Goal: Browse casually: Explore the website without a specific task or goal

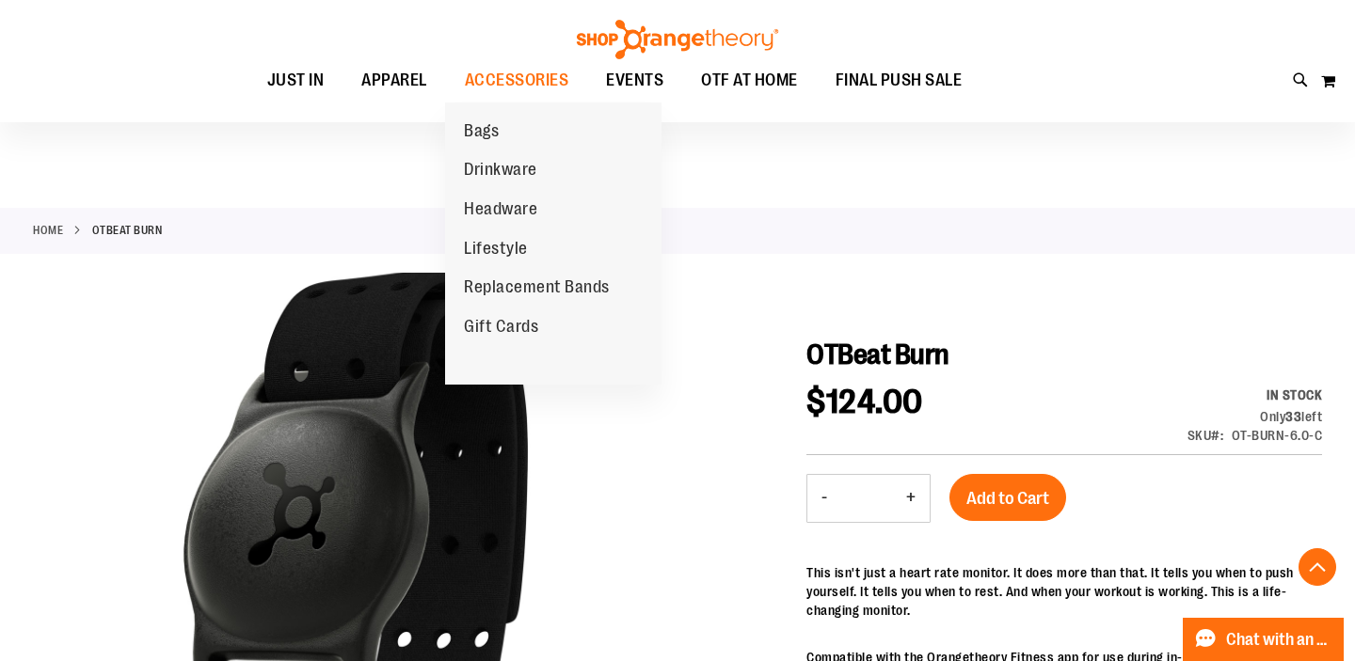
scroll to position [1369, 0]
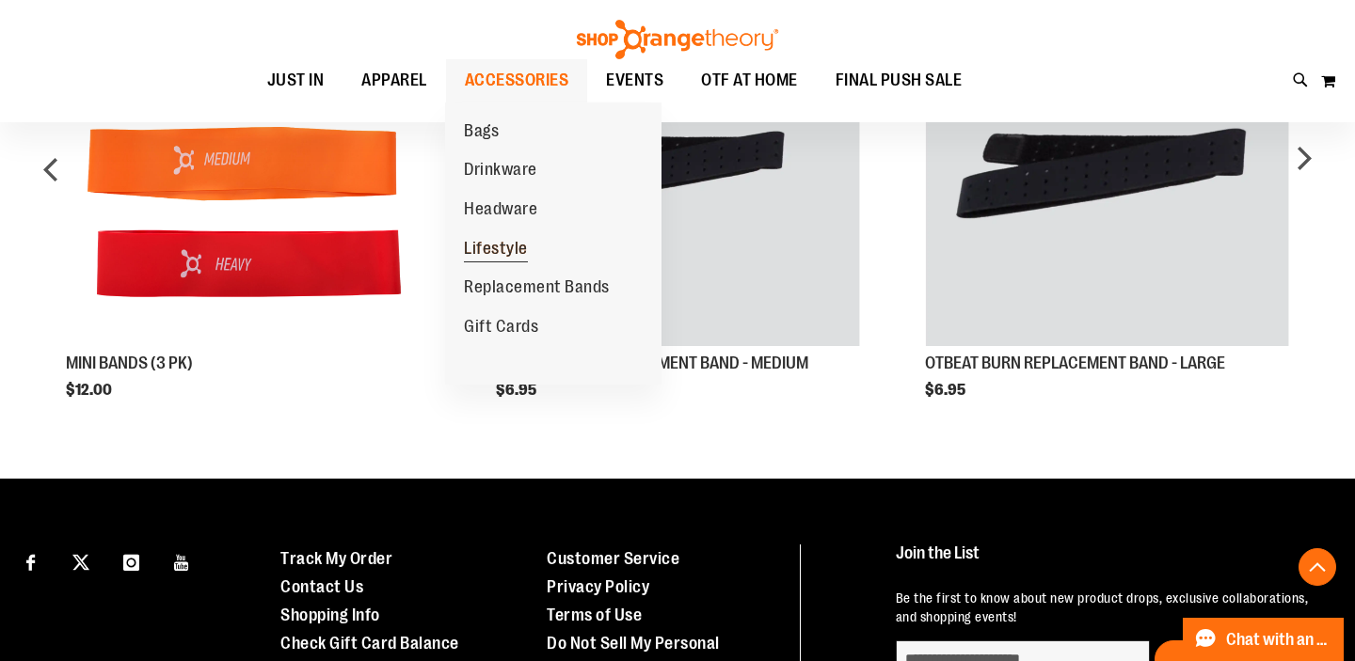
click at [495, 239] on span "Lifestyle" at bounding box center [496, 251] width 64 height 24
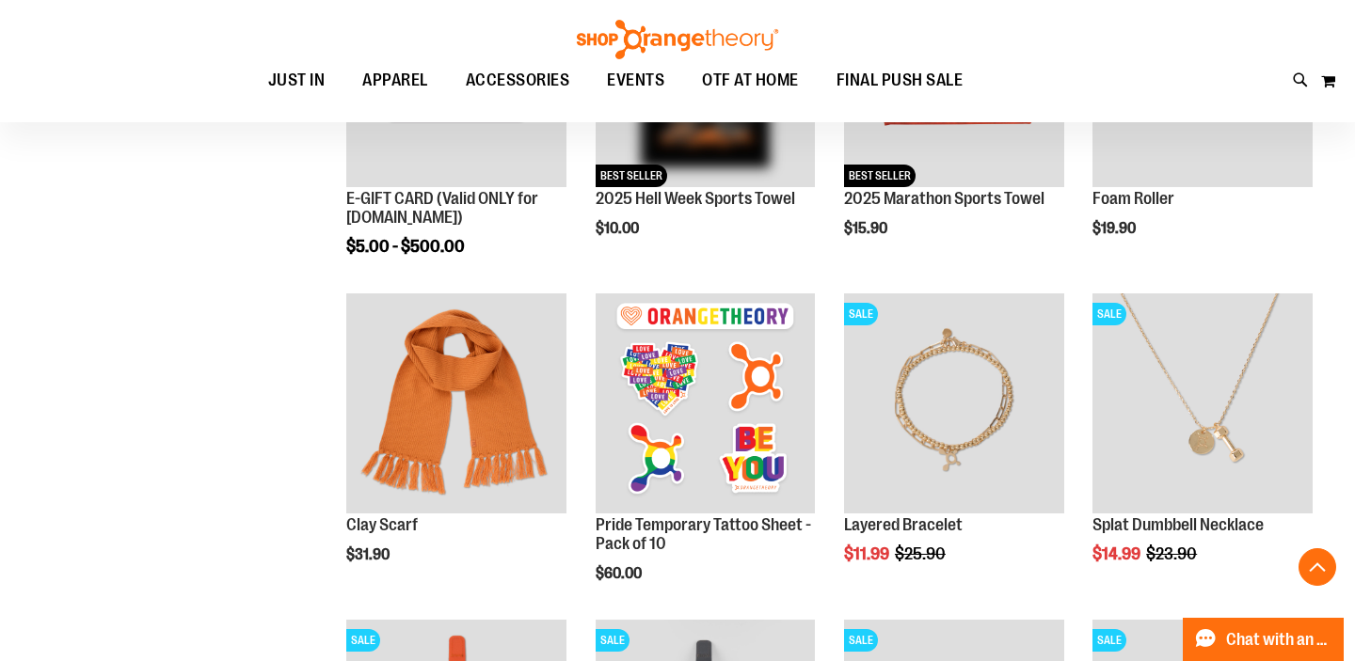
scroll to position [420, 1]
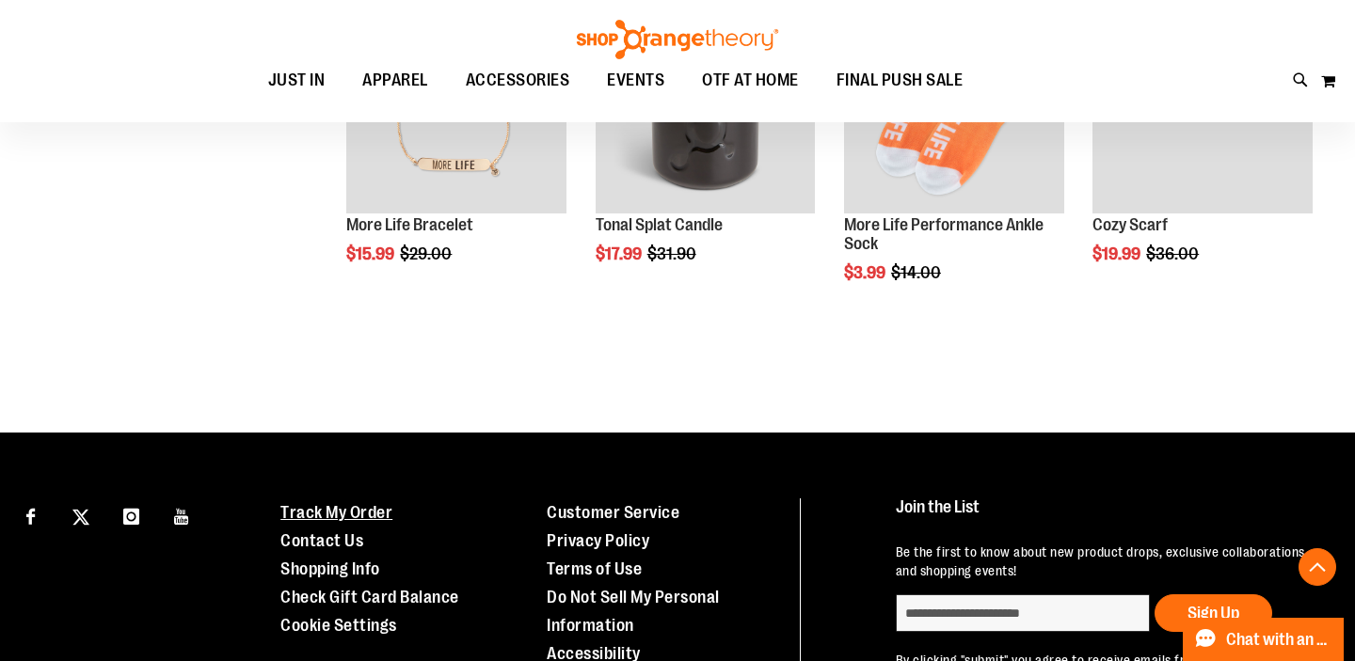
scroll to position [1284, 0]
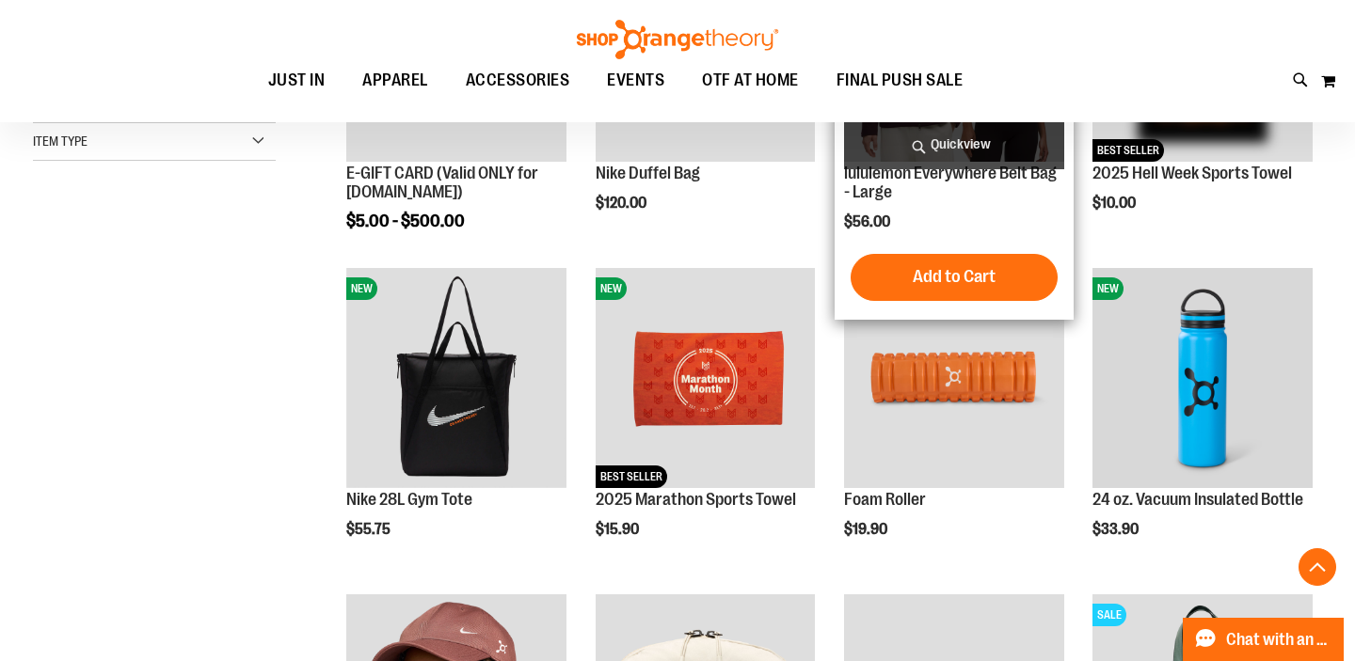
scroll to position [452, 0]
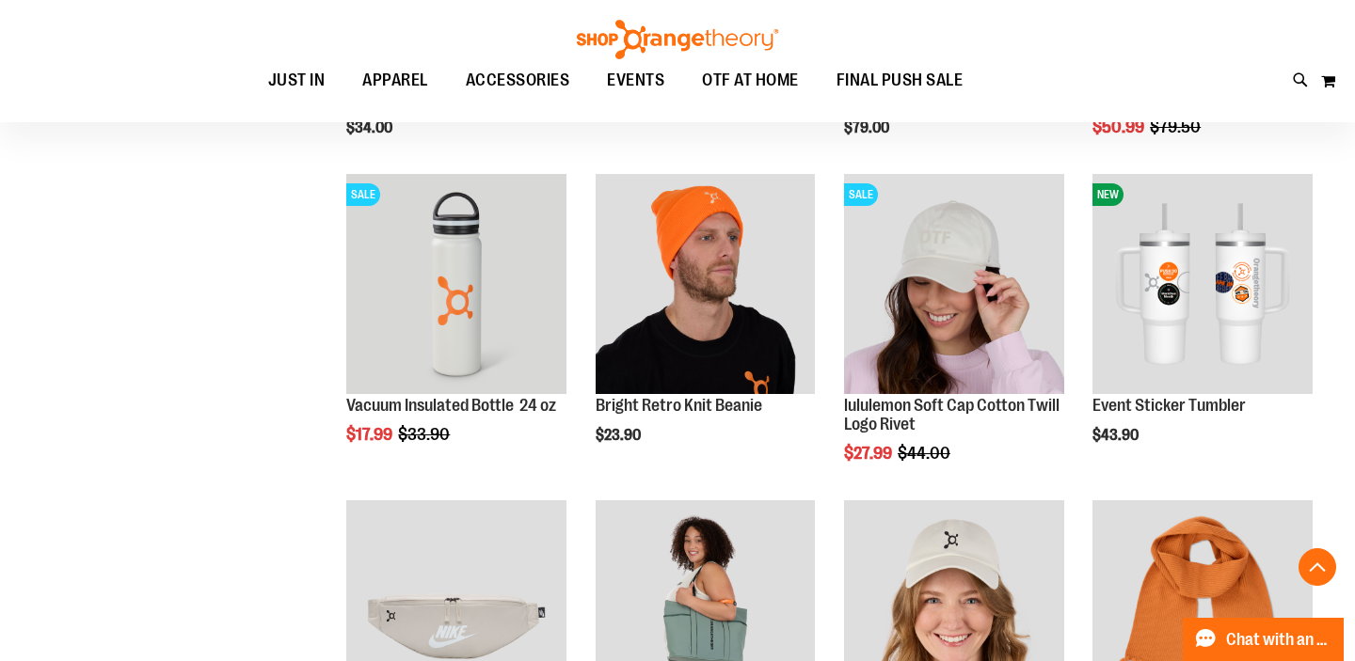
scroll to position [1480, 0]
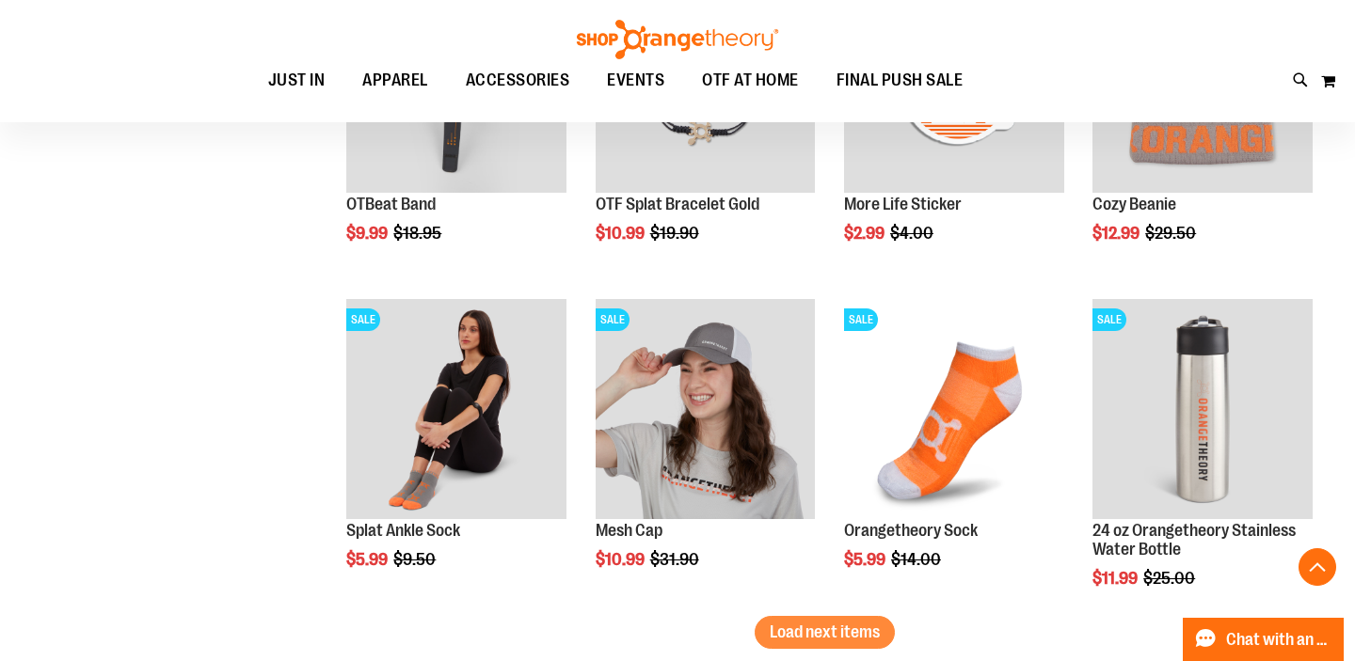
scroll to position [2736, 0]
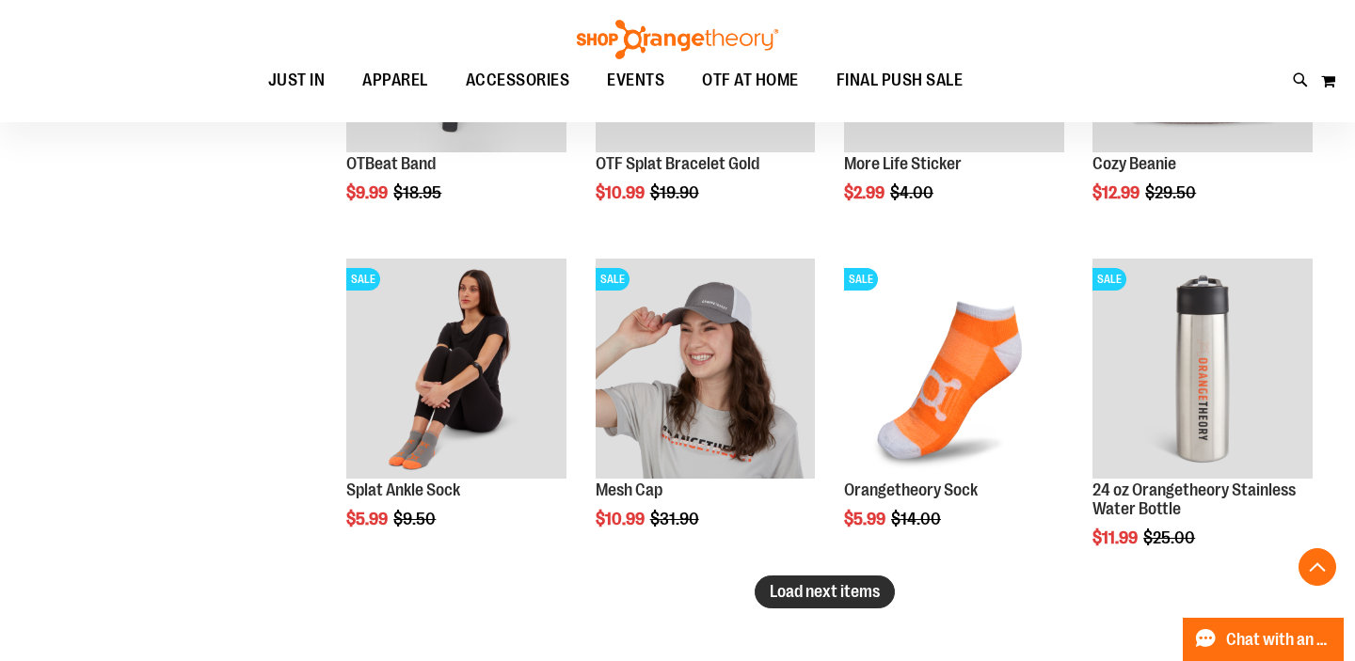
click at [805, 600] on span "Load next items" at bounding box center [824, 591] width 110 height 19
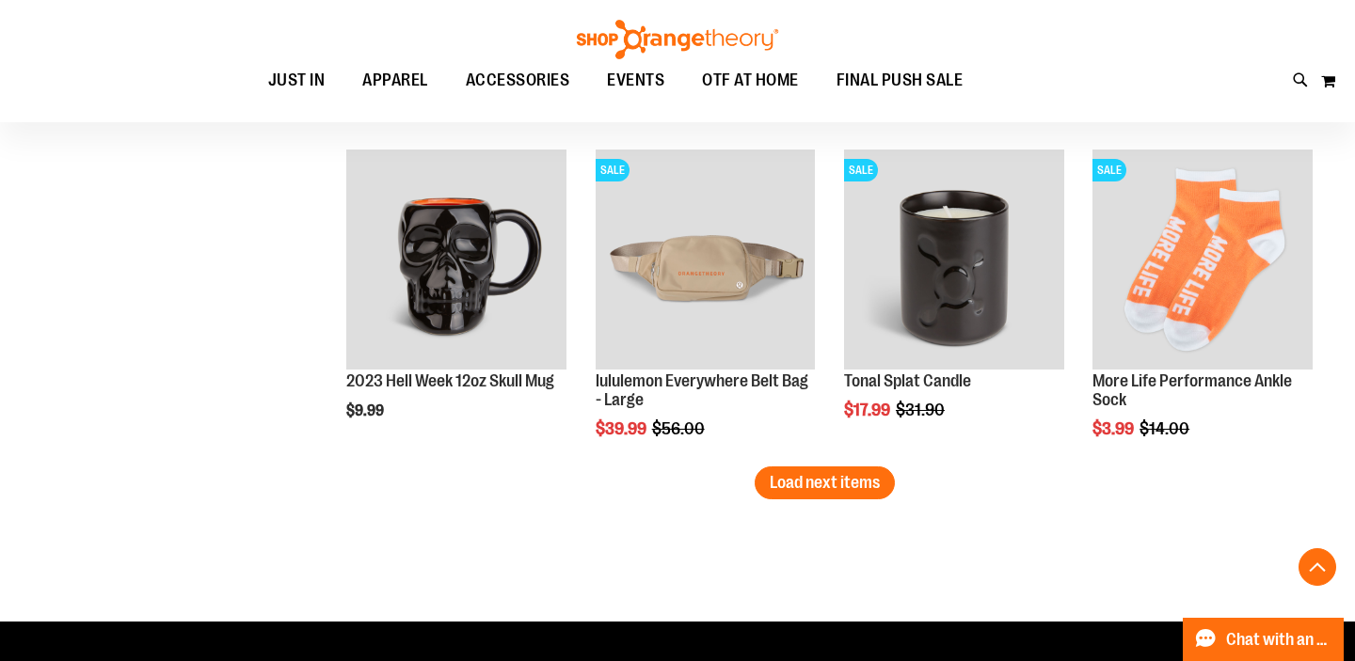
scroll to position [3825, 0]
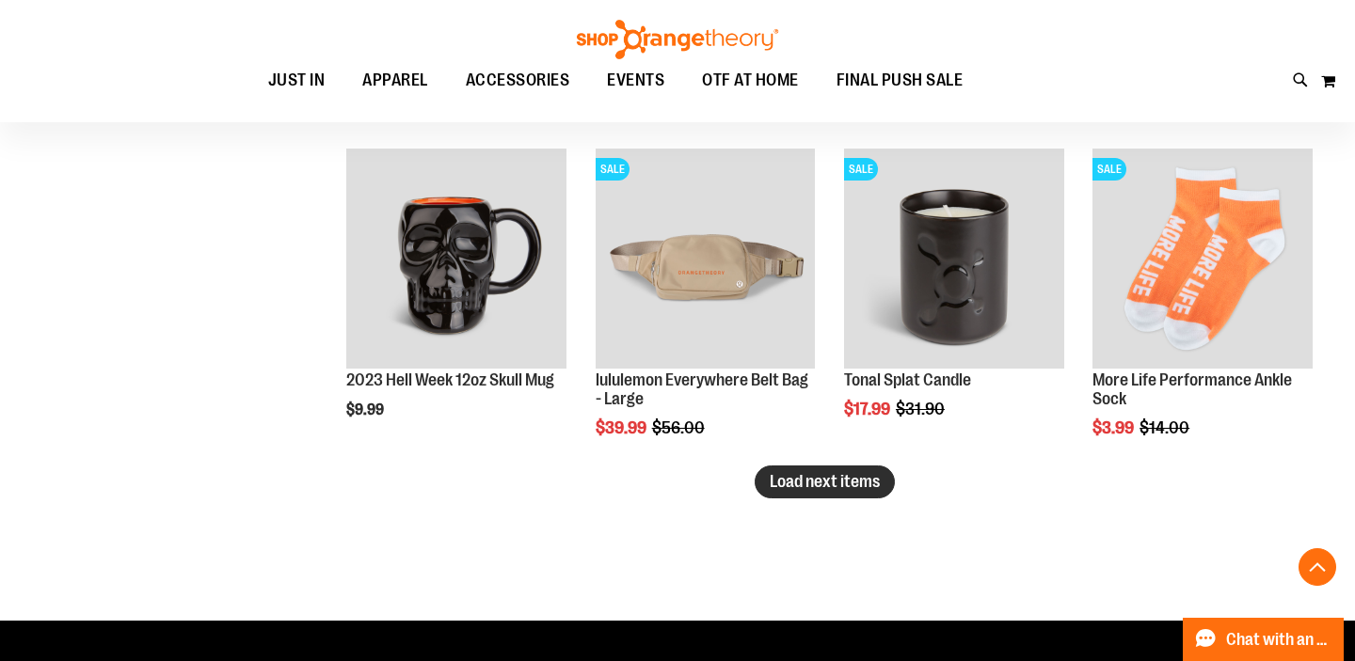
click at [855, 470] on button "Load next items" at bounding box center [824, 482] width 140 height 33
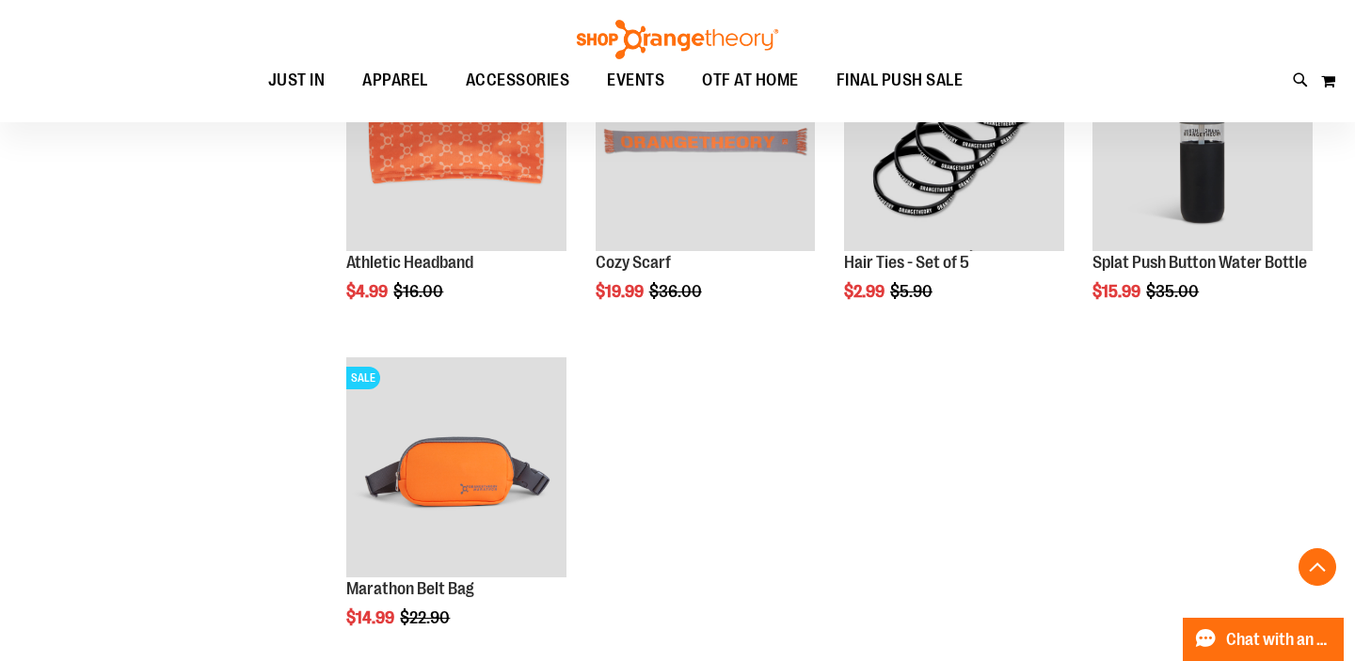
scroll to position [4397, 0]
